Goal: Obtain resource: Obtain resource

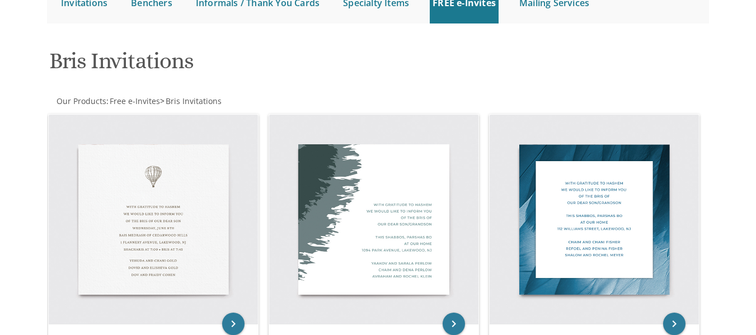
scroll to position [130, 0]
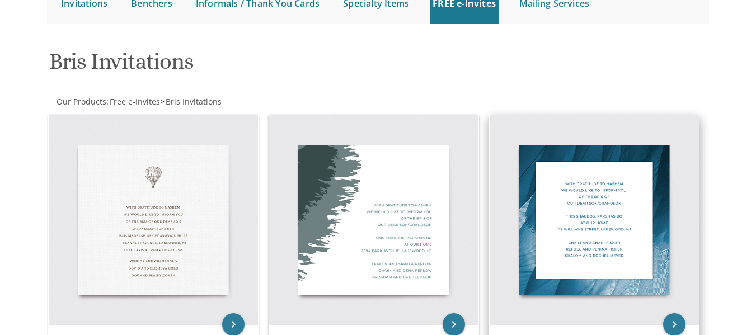
click at [569, 183] on img at bounding box center [594, 219] width 209 height 209
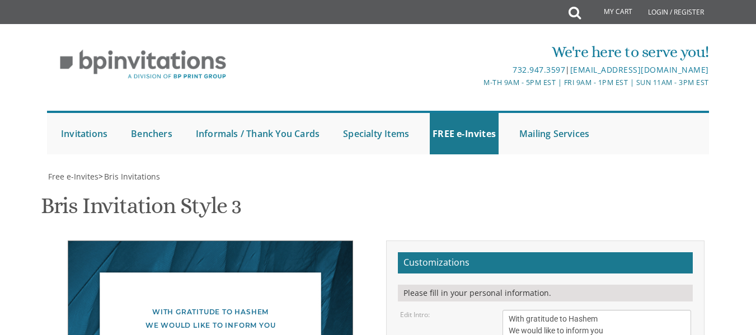
scroll to position [226, 0]
click at [610, 310] on textarea "With gratitude to Hashem We would like to inform you of the bris of our dear so…" at bounding box center [597, 337] width 188 height 54
click at [587, 310] on textarea "With gratitude to Hashem We would like to inform you of the bris of our dear so…" at bounding box center [597, 337] width 188 height 54
click at [657, 310] on textarea "With gratitude to Hashem We would like to inform you of the bris of our dear so…" at bounding box center [597, 337] width 188 height 54
click at [520, 310] on textarea "With gratitude to Hashem We would like to inform you of the bris of our dear so…" at bounding box center [597, 337] width 188 height 54
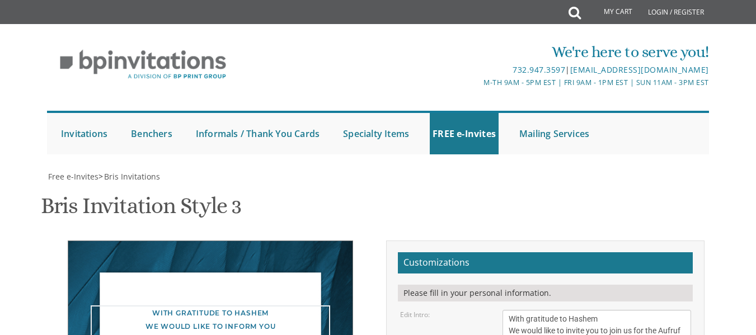
type textarea "With gratitude to Hashem We would like to invite you to join us for the Aufruf …"
type textarea "T"
type textarea "[PERSON_NAME] [DATE]-[DATE] [PERSON_NAME]"
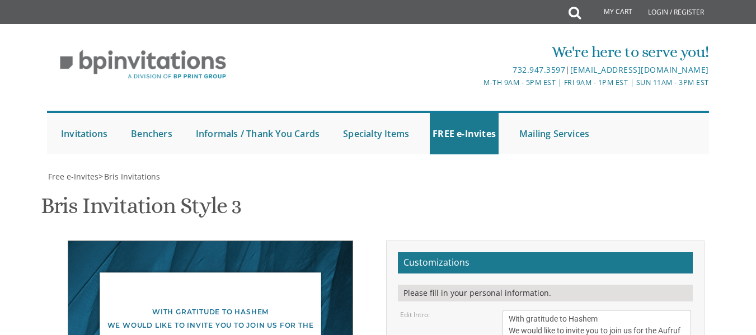
type textarea "C"
type textarea "[PERSON_NAME] and [PERSON_NAME]"
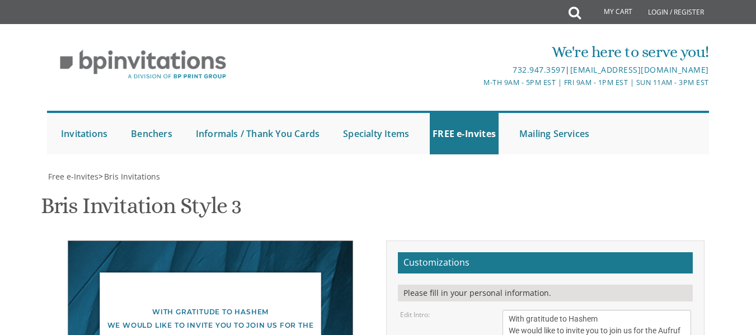
type textarea "[PERSON_NAME] [PERSON_NAME] [DATE]-[DATE] Chayei [PERSON_NAME]"
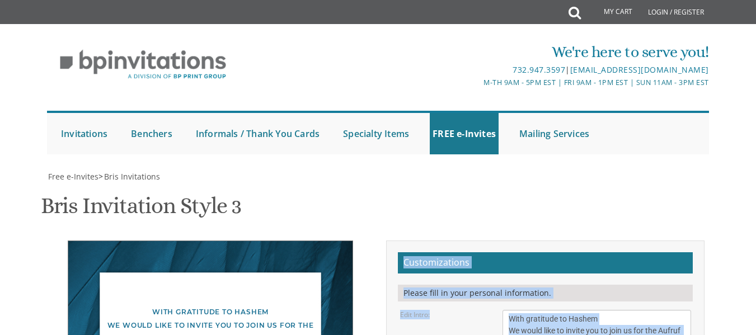
drag, startPoint x: 271, startPoint y: 198, endPoint x: 646, endPoint y: 150, distance: 377.7
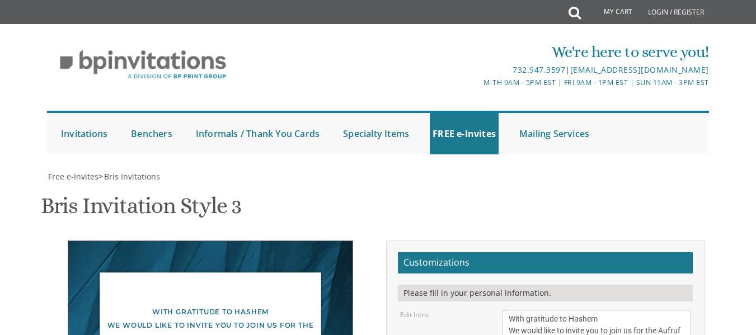
drag, startPoint x: 509, startPoint y: 153, endPoint x: 573, endPoint y: 153, distance: 64.4
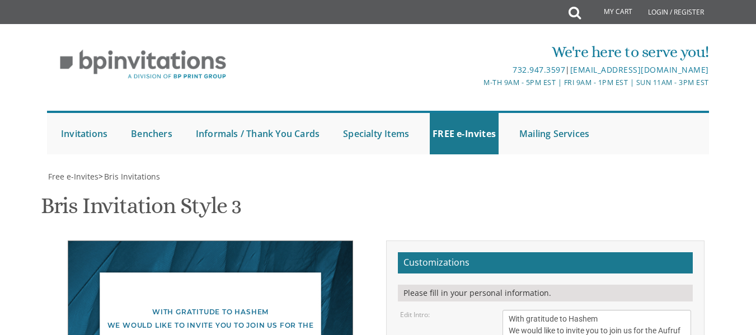
type textarea "[PERSON_NAME] and [PERSON_NAME] RSVP [PERSON_NAME] 8482217590"
click at [201, 306] on div "With gratitude to Hashem We would like to invite you to join us for the Aufruf …" at bounding box center [211, 326] width 240 height 40
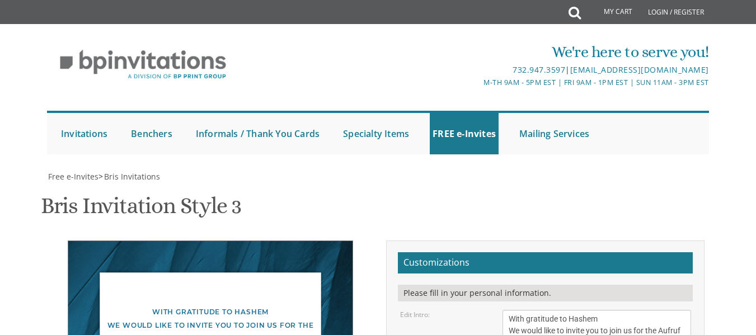
drag, startPoint x: 174, startPoint y: 130, endPoint x: 242, endPoint y: 126, distance: 68.4
drag, startPoint x: 176, startPoint y: 123, endPoint x: 253, endPoint y: 127, distance: 76.8
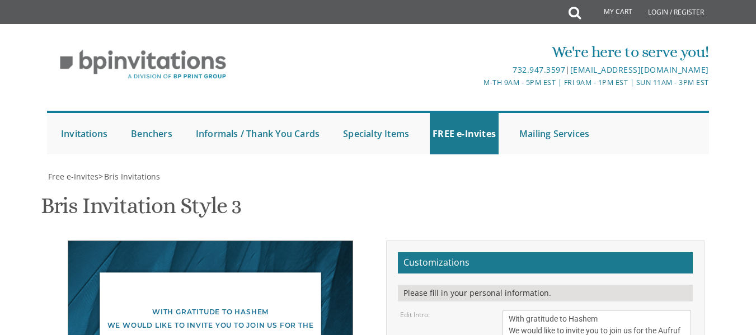
drag, startPoint x: 175, startPoint y: 126, endPoint x: 252, endPoint y: 136, distance: 77.3
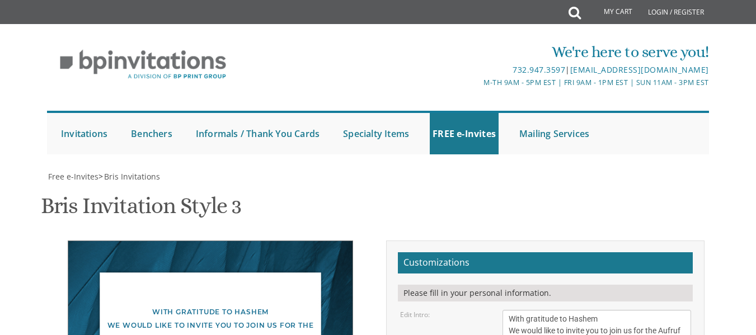
click at [431, 253] on h2 "Customizations" at bounding box center [545, 263] width 295 height 21
click at [502, 253] on h2 "Customizations" at bounding box center [545, 263] width 295 height 21
click at [450, 253] on h2 "Customizations" at bounding box center [545, 263] width 295 height 21
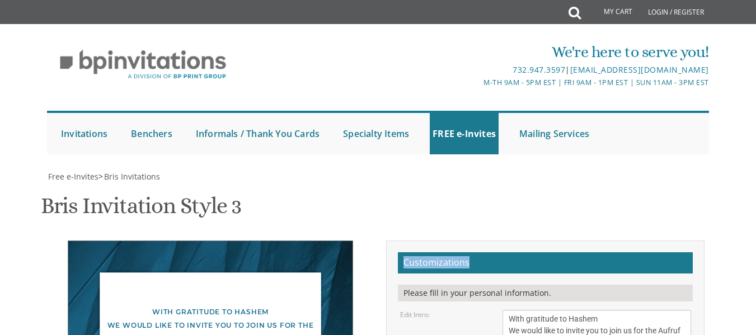
click at [450, 253] on h2 "Customizations" at bounding box center [545, 263] width 295 height 21
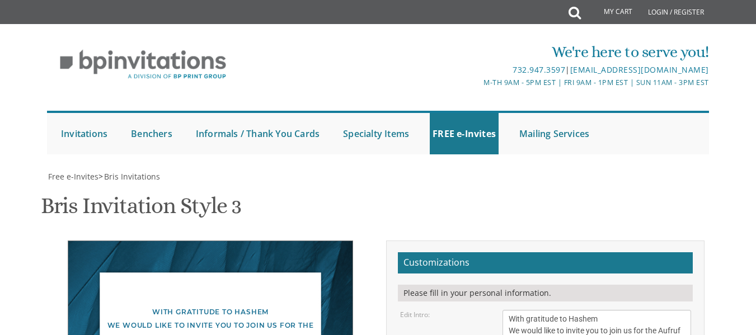
scroll to position [233, 0]
click at [471, 253] on h2 "Customizations" at bounding box center [545, 263] width 295 height 21
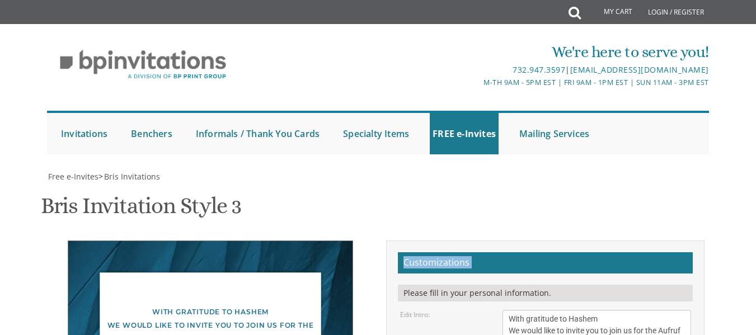
click at [471, 253] on h2 "Customizations" at bounding box center [545, 263] width 295 height 21
drag, startPoint x: 471, startPoint y: 34, endPoint x: 482, endPoint y: 57, distance: 26.0
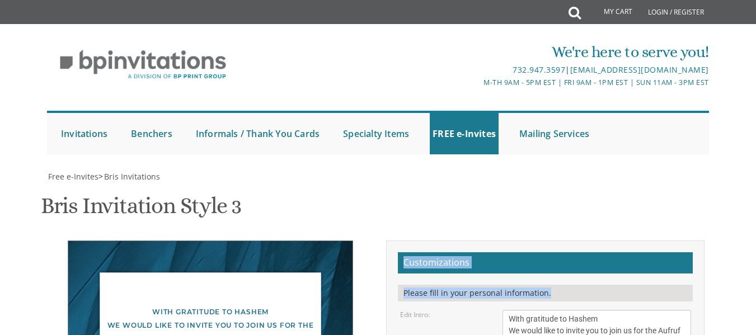
click at [482, 285] on div "Please fill in your personal information." at bounding box center [545, 293] width 295 height 17
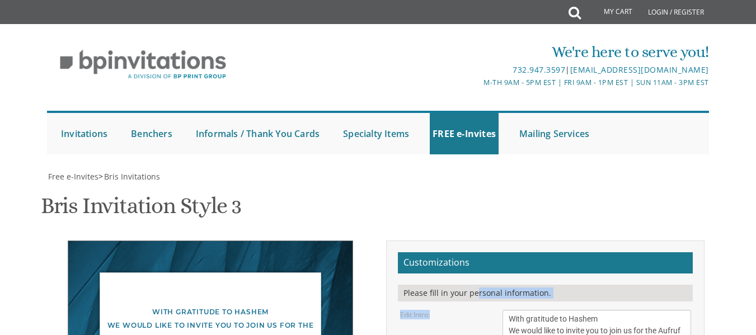
drag, startPoint x: 476, startPoint y: 61, endPoint x: 488, endPoint y: -29, distance: 90.8
click at [488, 0] on html "My Cart Total: View Cart Item(s) Submit My Cart Total: View Cart Item(s) Login …" at bounding box center [378, 167] width 756 height 335
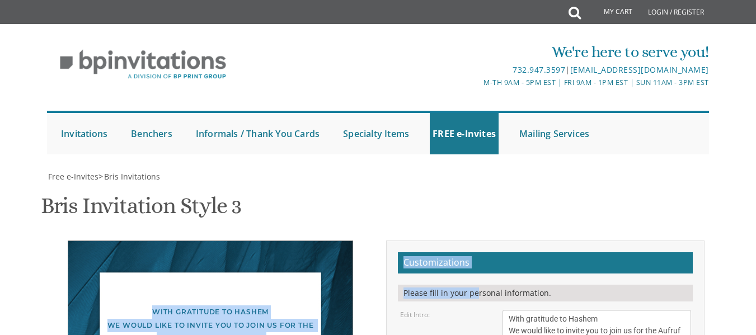
scroll to position [193, 0]
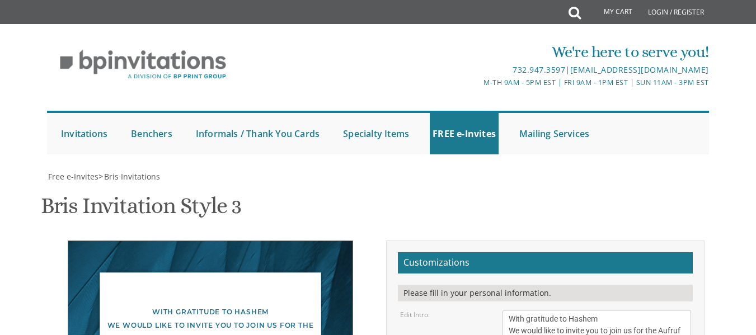
click at [323, 185] on div "Bris Invitation Style 3 SKU: bris3" at bounding box center [378, 207] width 675 height 44
drag, startPoint x: 507, startPoint y: 191, endPoint x: 596, endPoint y: 196, distance: 89.1
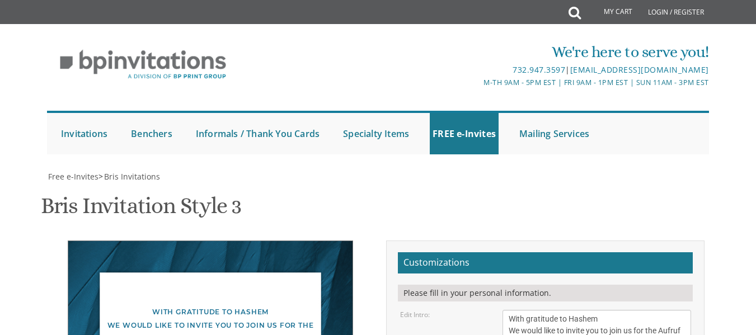
type input "[EMAIL_ADDRESS][DOMAIN_NAME]"
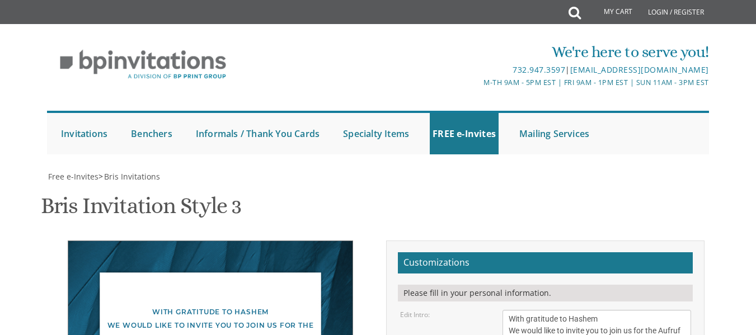
scroll to position [424, 0]
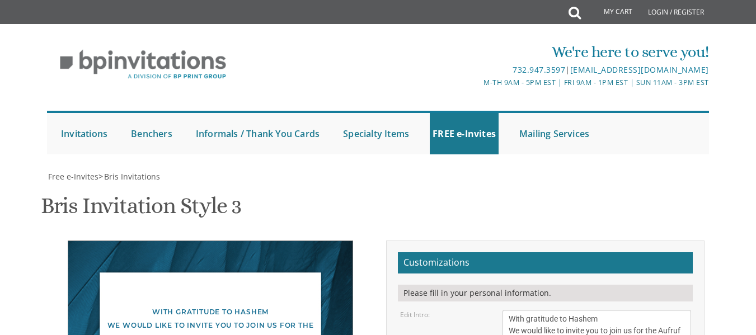
scroll to position [38, 0]
